Goal: Check status: Check status

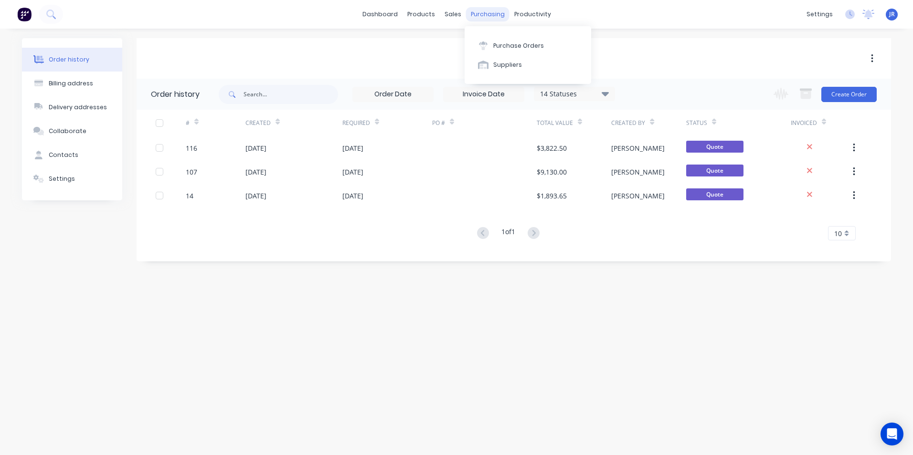
click at [486, 13] on div "purchasing" at bounding box center [487, 14] width 43 height 14
click at [491, 48] on button "Purchase Orders" at bounding box center [527, 45] width 126 height 19
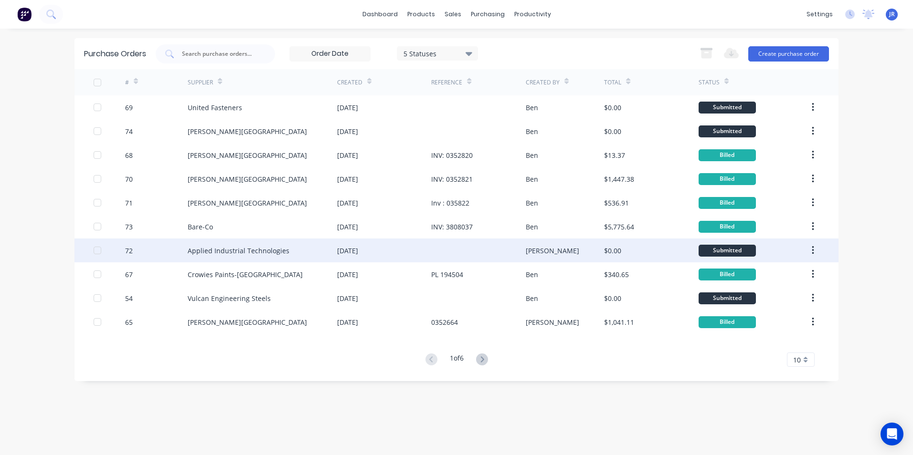
click at [274, 251] on div "Applied Industrial Technologies" at bounding box center [239, 251] width 102 height 10
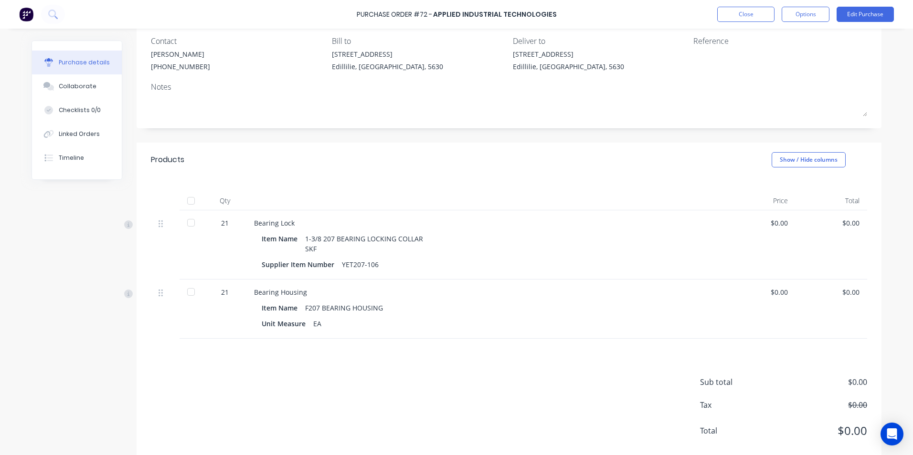
scroll to position [99, 0]
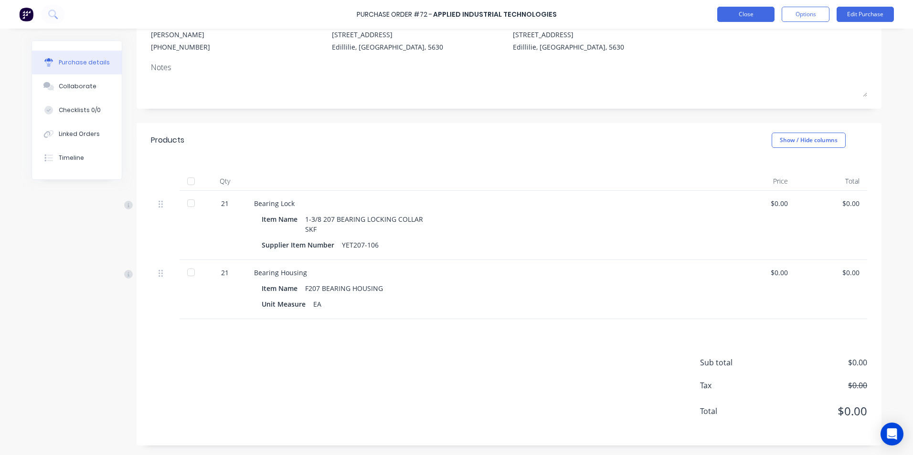
click at [730, 12] on button "Close" at bounding box center [745, 14] width 57 height 15
